Goal: Transaction & Acquisition: Purchase product/service

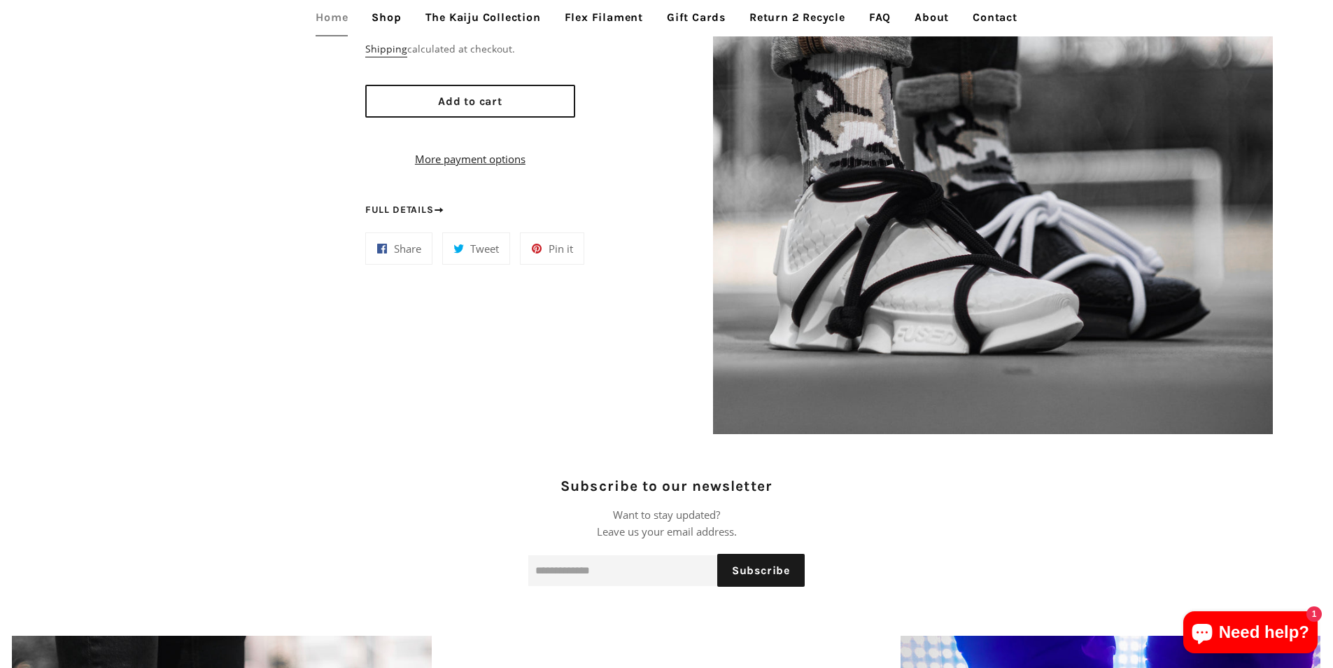
scroll to position [1400, 0]
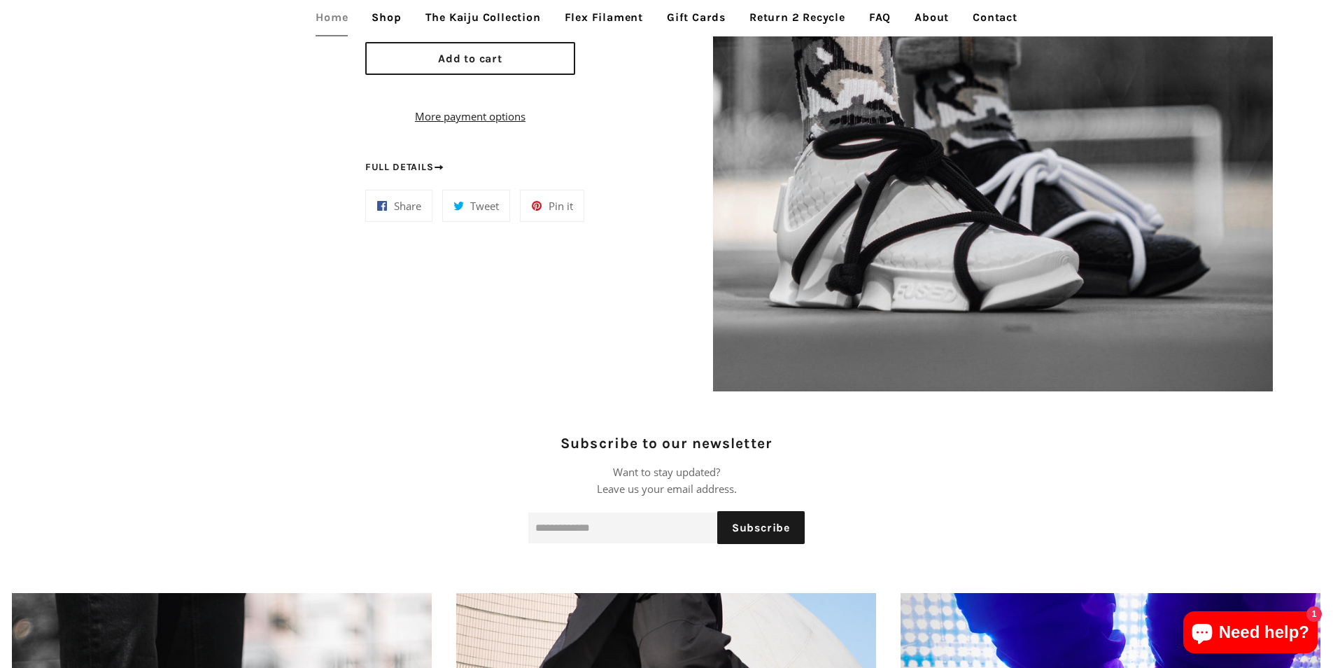
click at [416, 30] on link "The Kaiju Collection" at bounding box center [483, 17] width 136 height 35
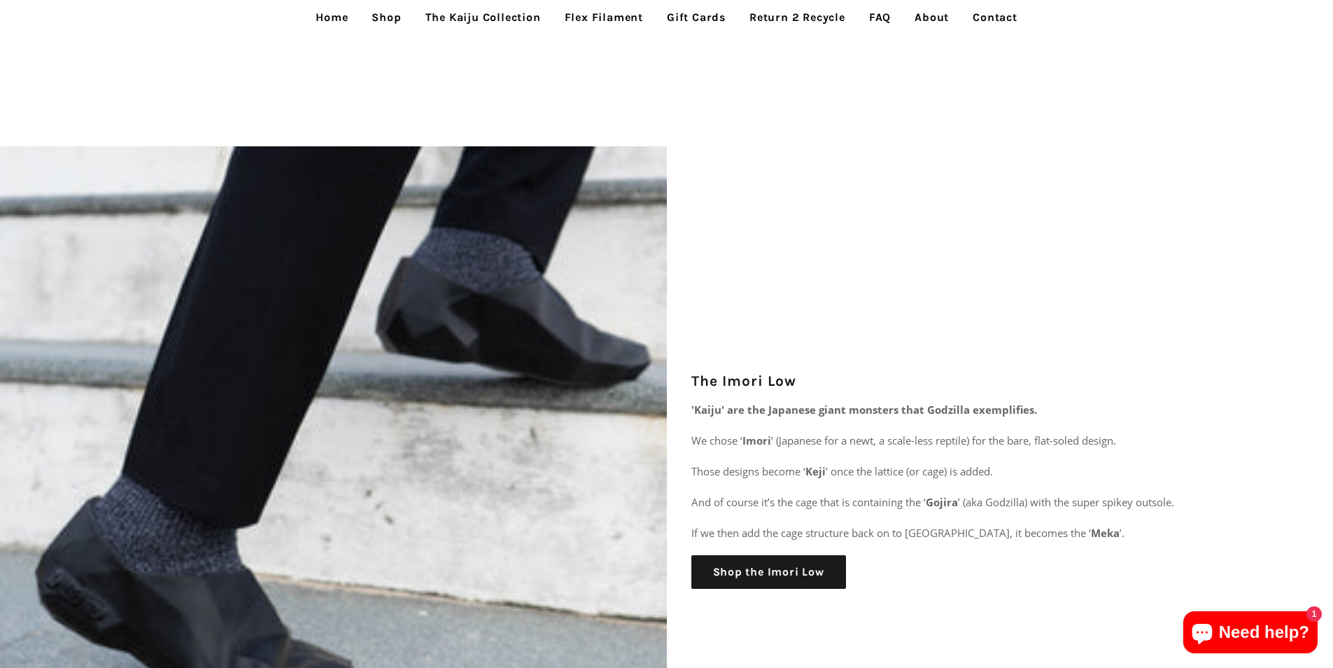
scroll to position [2449, 0]
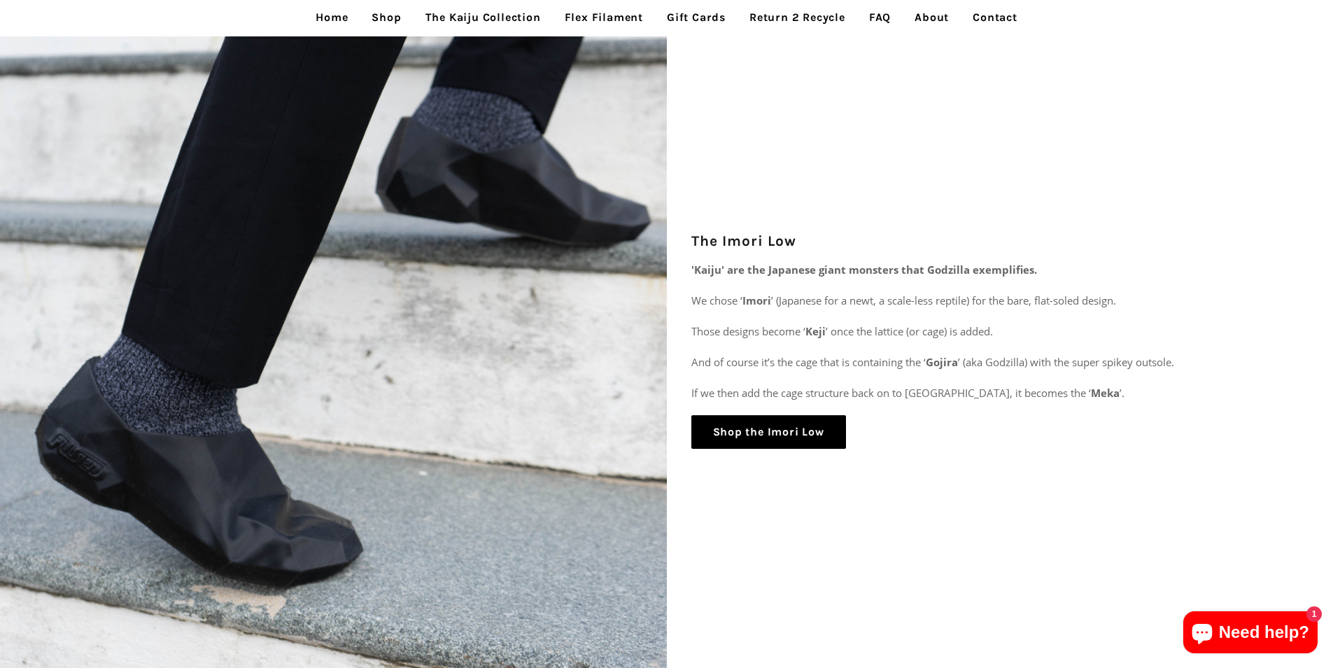
click at [817, 435] on link "Shop the Imori Low" at bounding box center [768, 432] width 155 height 34
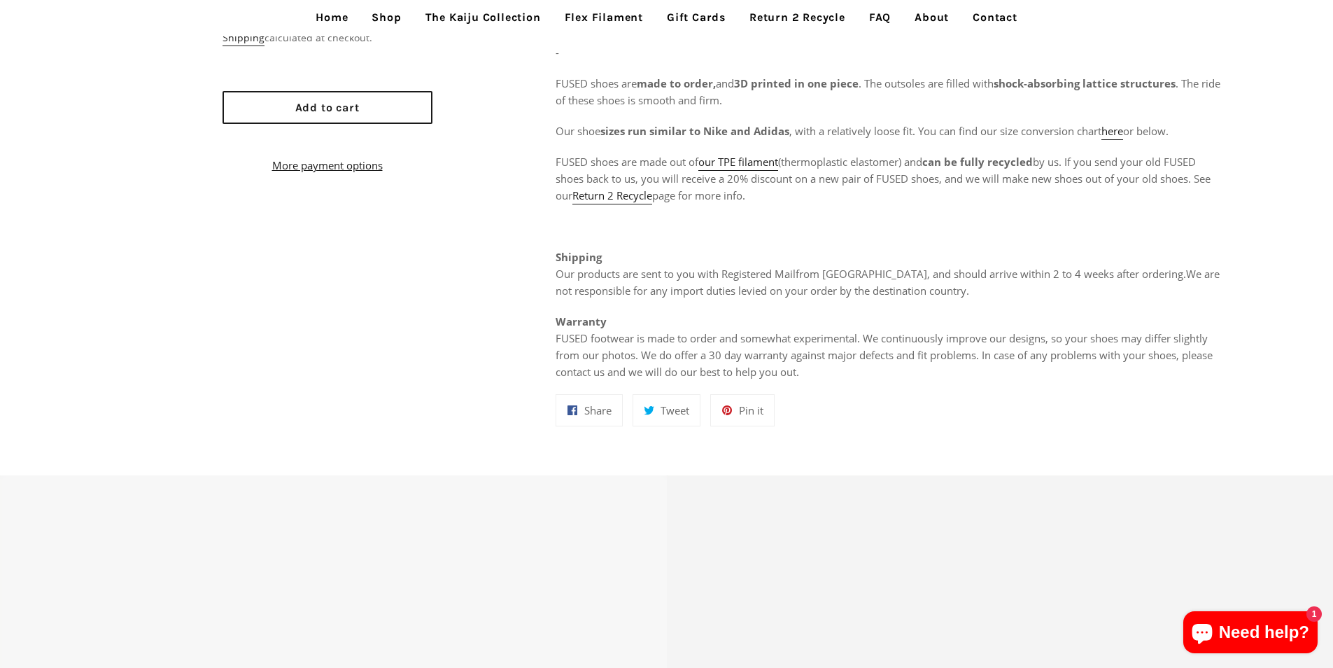
scroll to position [910, 0]
click at [418, 104] on button "Add to cart" at bounding box center [328, 103] width 210 height 33
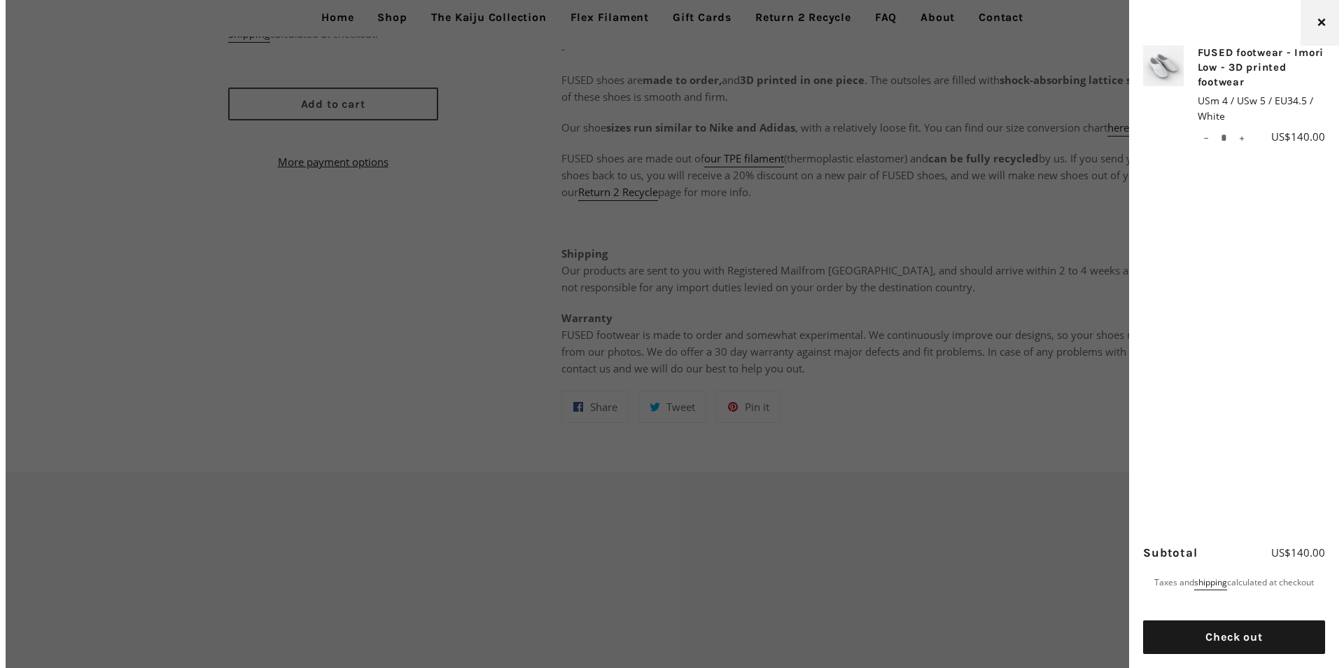
scroll to position [915, 0]
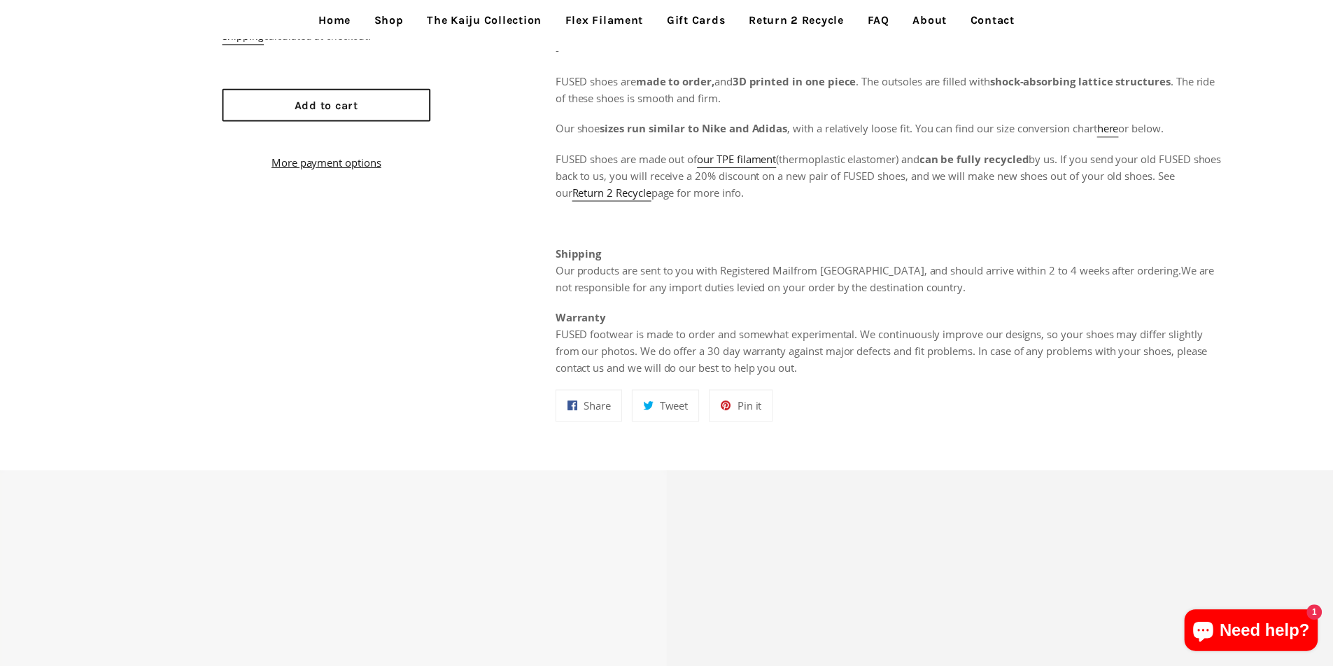
scroll to position [910, 0]
click at [230, 111] on button "Add to cart" at bounding box center [328, 103] width 210 height 33
